Goal: Information Seeking & Learning: Learn about a topic

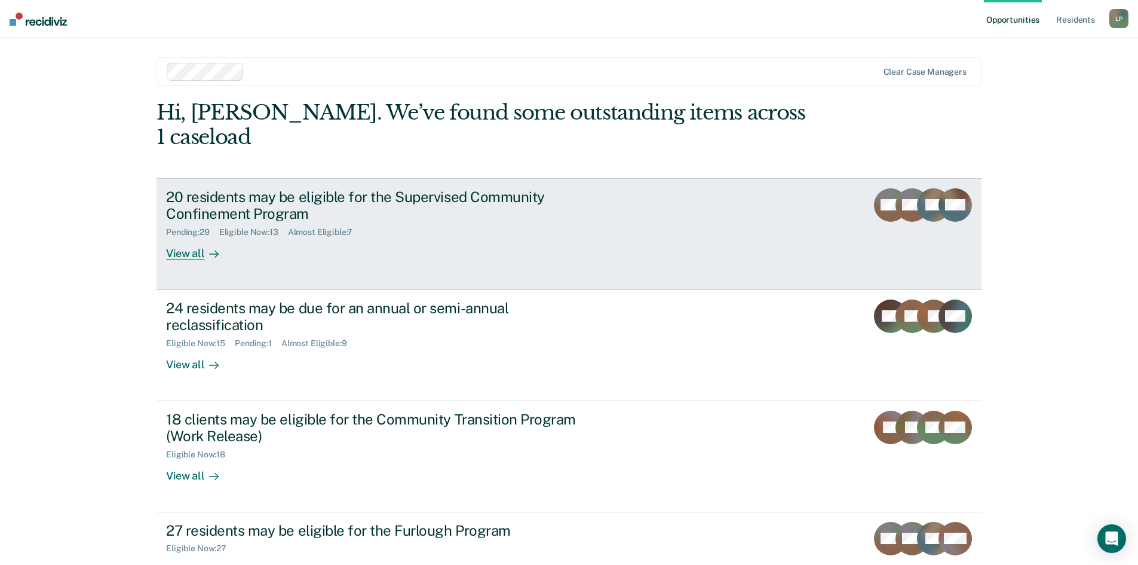
click at [274, 191] on div "20 residents may be eligible for the Supervised Community Confinement Program" at bounding box center [375, 205] width 419 height 35
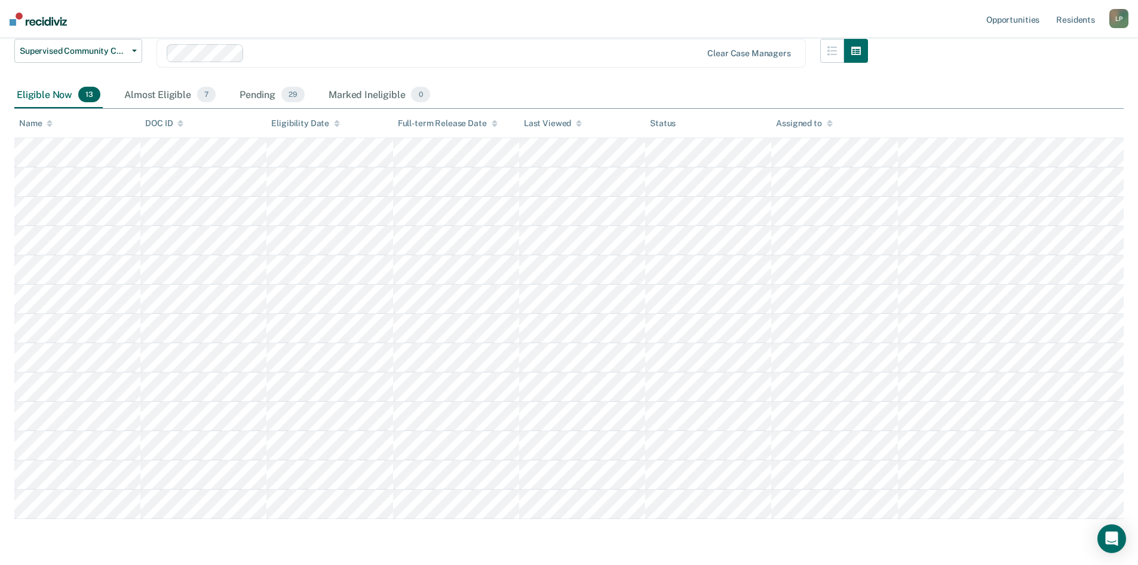
scroll to position [113, 0]
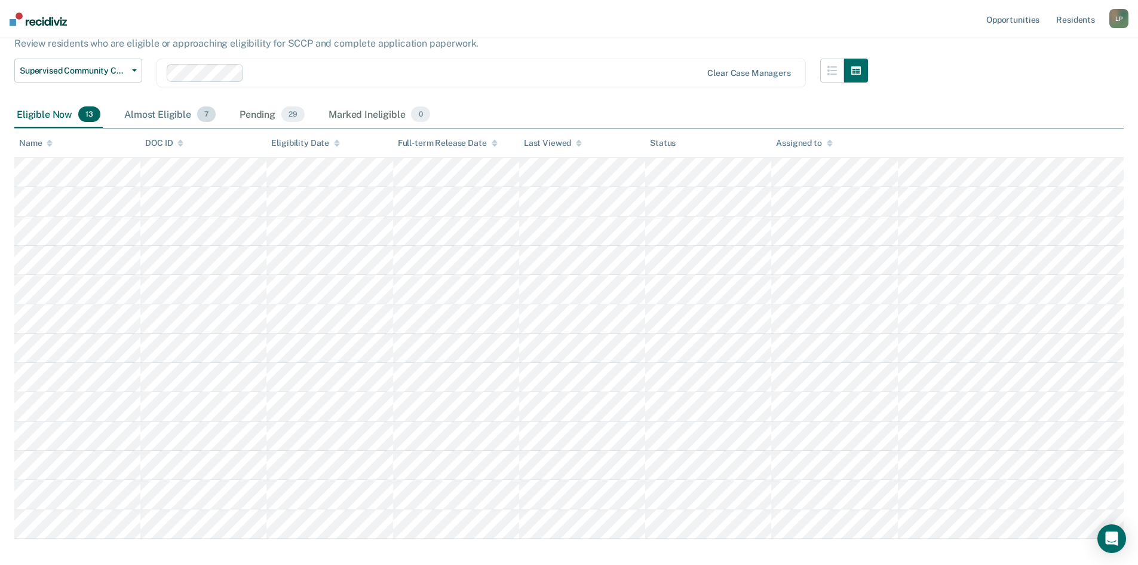
click at [168, 119] on div "Almost Eligible 7" at bounding box center [170, 115] width 96 height 26
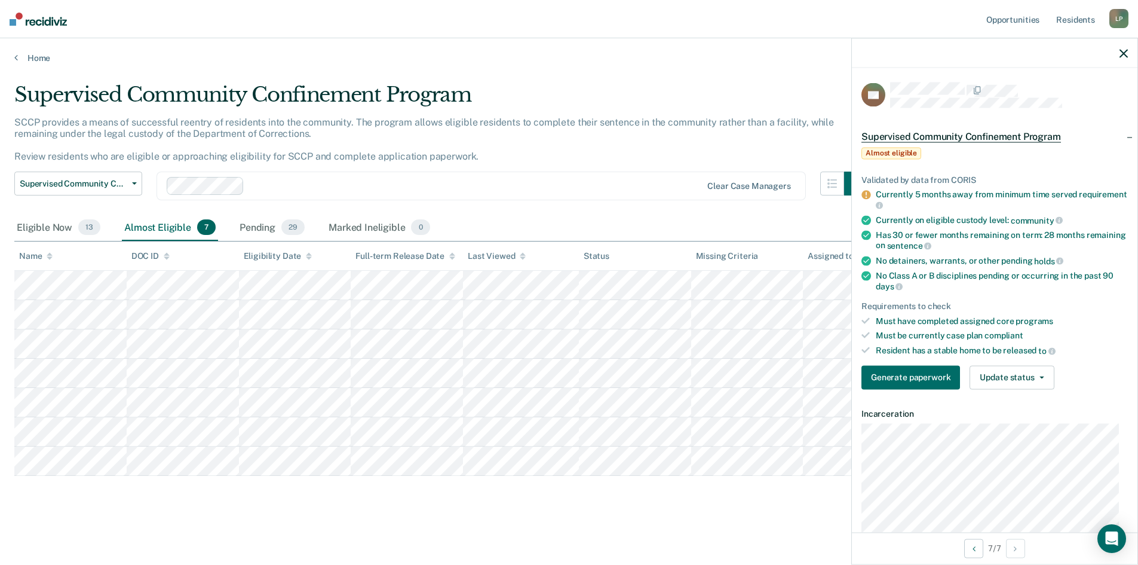
click at [962, 136] on span "Supervised Community Confinement Program" at bounding box center [962, 136] width 200 height 12
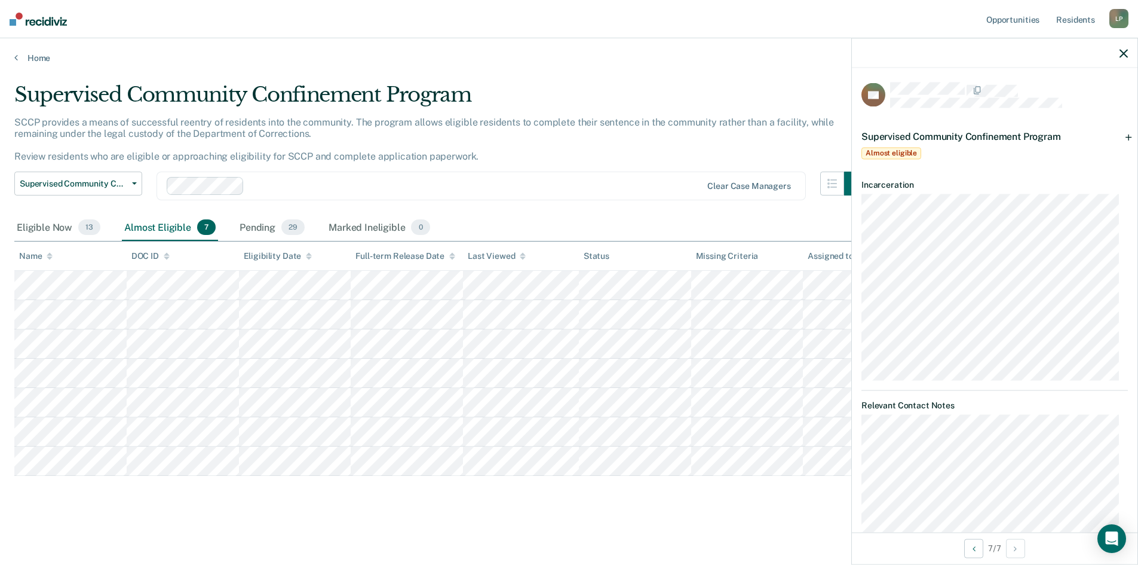
scroll to position [0, 0]
click at [885, 149] on span "Almost eligible" at bounding box center [892, 153] width 60 height 12
